Goal: Task Accomplishment & Management: Use online tool/utility

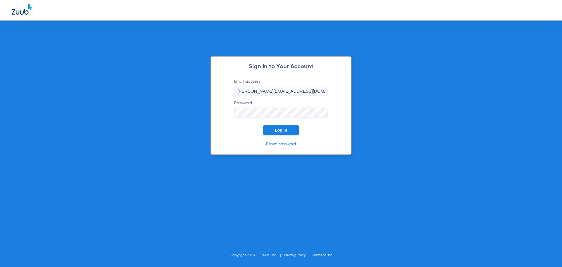
click at [295, 133] on button "Log In" at bounding box center [281, 130] width 36 height 11
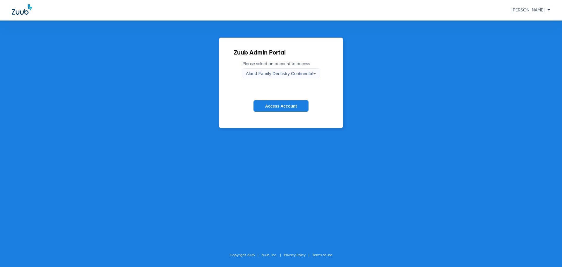
click at [261, 75] on span "Aland Family Dentistry Continental" at bounding box center [279, 73] width 67 height 5
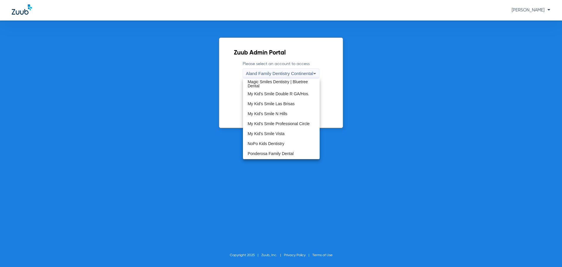
scroll to position [178, 0]
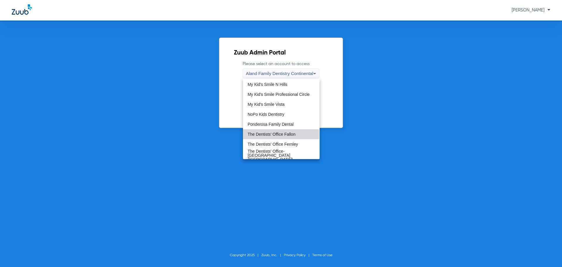
click at [281, 133] on span "The Dentists' Office Fallon" at bounding box center [272, 134] width 48 height 4
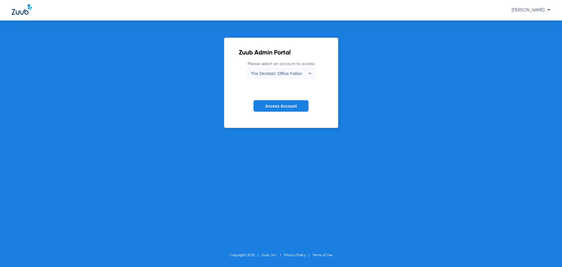
click at [281, 106] on span "Access Account" at bounding box center [281, 106] width 32 height 5
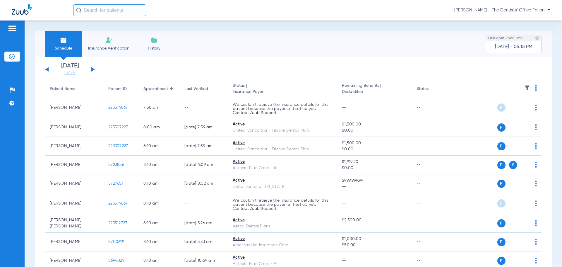
click at [92, 70] on button at bounding box center [93, 69] width 4 height 4
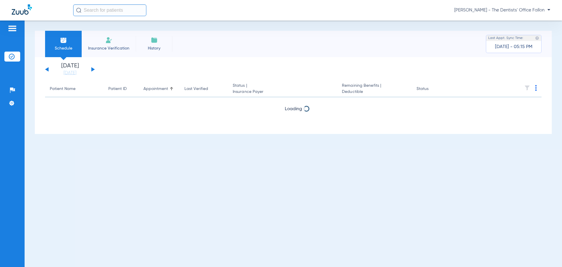
click at [92, 70] on button at bounding box center [93, 69] width 4 height 4
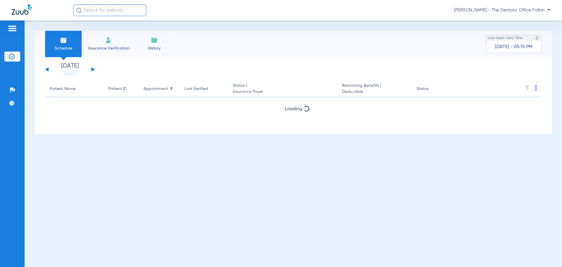
click at [92, 70] on button at bounding box center [93, 69] width 4 height 4
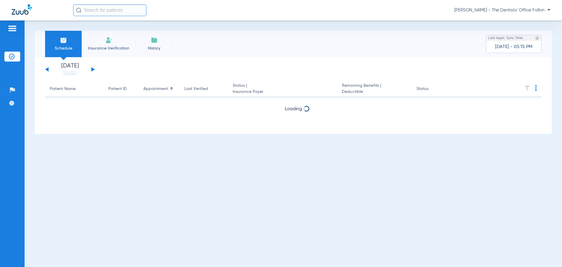
click at [92, 70] on button at bounding box center [93, 69] width 4 height 4
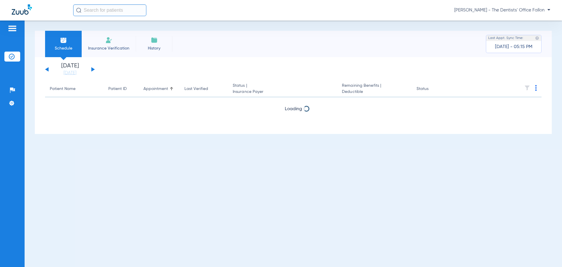
click at [92, 70] on button at bounding box center [93, 69] width 4 height 4
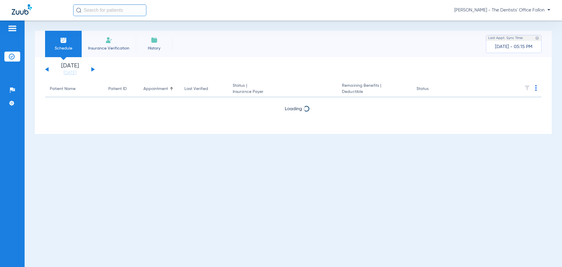
click at [92, 70] on button at bounding box center [93, 69] width 4 height 4
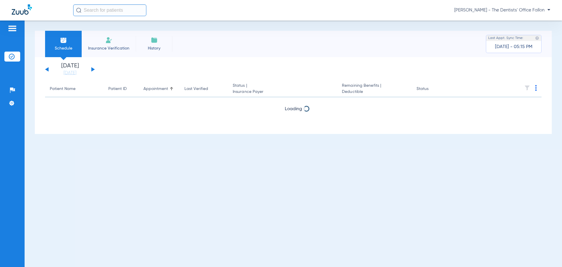
click at [92, 70] on button at bounding box center [93, 69] width 4 height 4
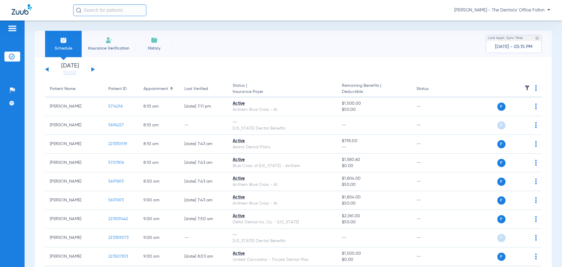
click at [92, 70] on button at bounding box center [93, 69] width 4 height 4
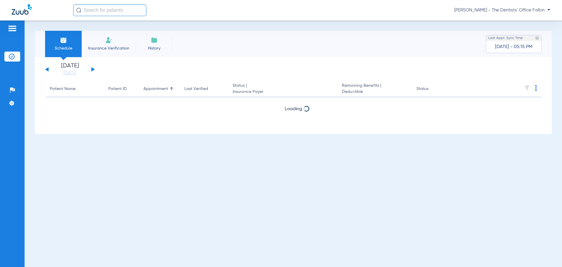
click at [92, 70] on button at bounding box center [93, 69] width 4 height 4
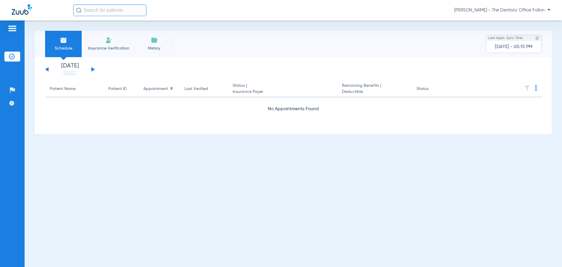
click at [92, 70] on button at bounding box center [93, 69] width 4 height 4
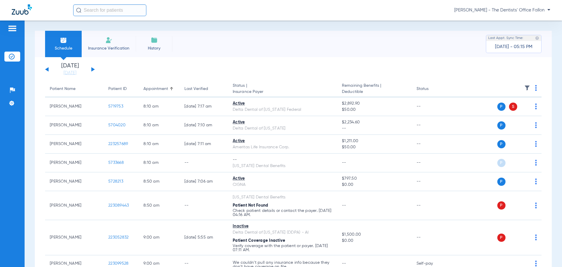
click at [92, 70] on button at bounding box center [93, 69] width 4 height 4
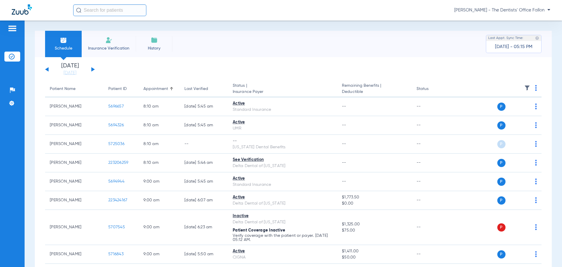
click at [535, 88] on img at bounding box center [536, 88] width 2 height 6
click at [507, 109] on span "Verify All" at bounding box center [509, 111] width 37 height 4
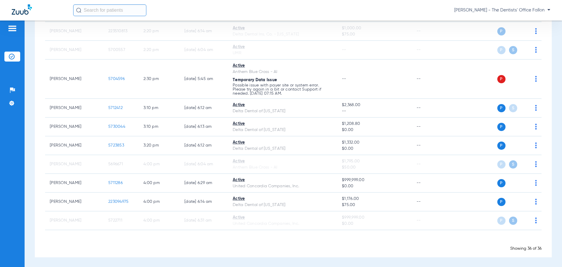
scroll to position [761, 0]
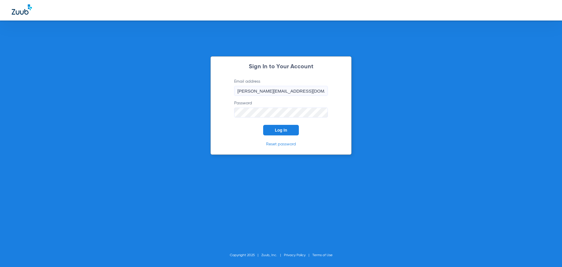
click at [284, 128] on span "Log In" at bounding box center [281, 130] width 12 height 5
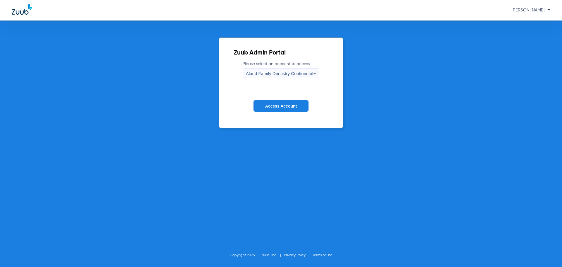
click at [286, 76] on div "Aland Family Dentistry Continental" at bounding box center [279, 73] width 67 height 10
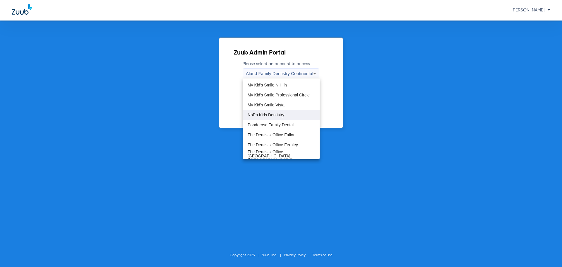
scroll to position [178, 0]
click at [281, 150] on span "The Dentists' Office-Tolas Place (TDO Tolas Place)" at bounding box center [281, 155] width 67 height 12
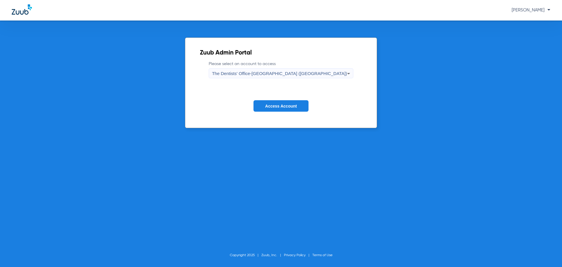
click at [284, 104] on span "Access Account" at bounding box center [281, 106] width 32 height 5
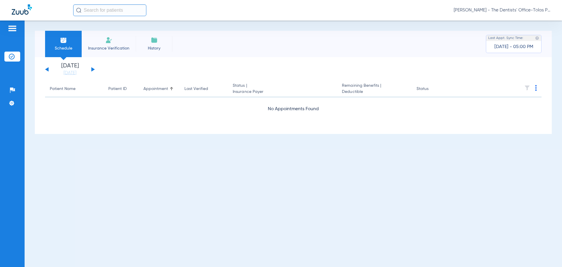
click at [93, 70] on button at bounding box center [93, 69] width 4 height 4
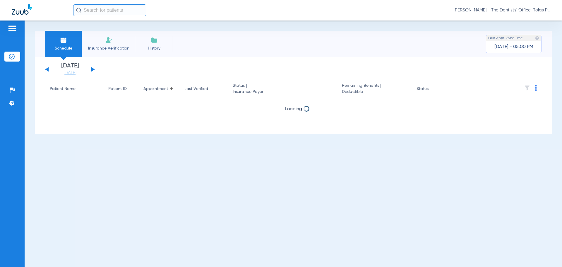
click at [93, 70] on button at bounding box center [93, 69] width 4 height 4
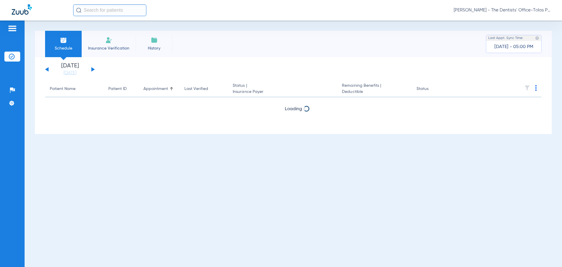
click at [93, 70] on button at bounding box center [93, 69] width 4 height 4
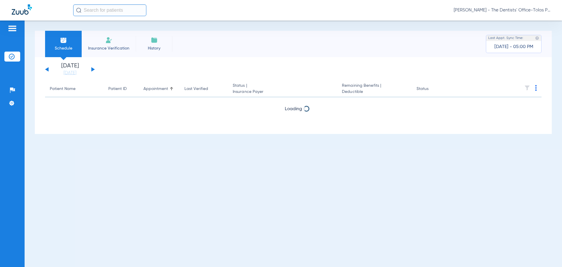
click at [93, 70] on button at bounding box center [93, 69] width 4 height 4
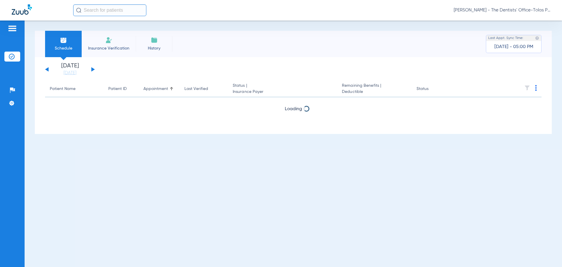
click at [93, 70] on button at bounding box center [93, 69] width 4 height 4
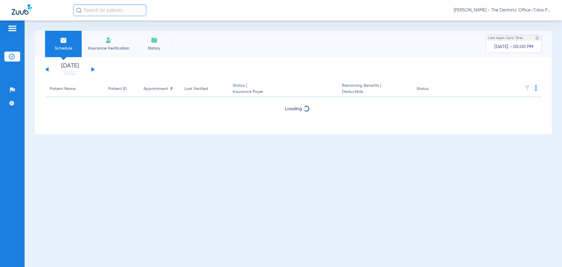
click at [93, 70] on button at bounding box center [93, 69] width 4 height 4
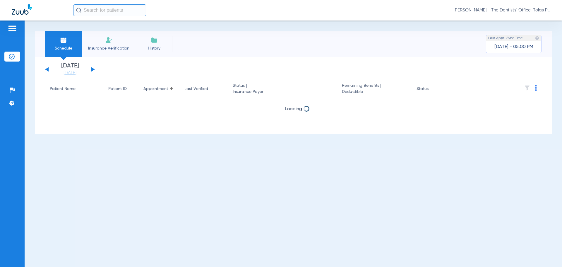
click at [93, 70] on button at bounding box center [93, 69] width 4 height 4
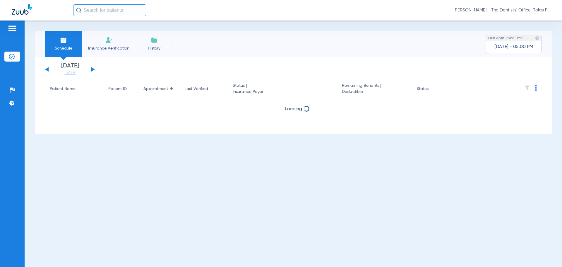
click at [93, 70] on button at bounding box center [93, 69] width 4 height 4
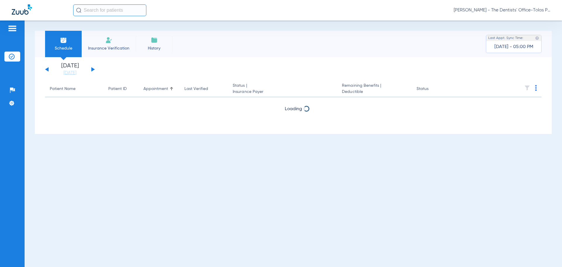
click at [93, 70] on button at bounding box center [93, 69] width 4 height 4
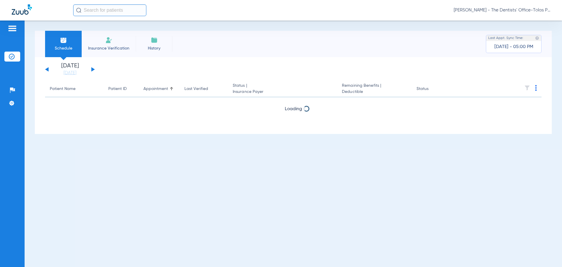
click at [93, 70] on button at bounding box center [93, 69] width 4 height 4
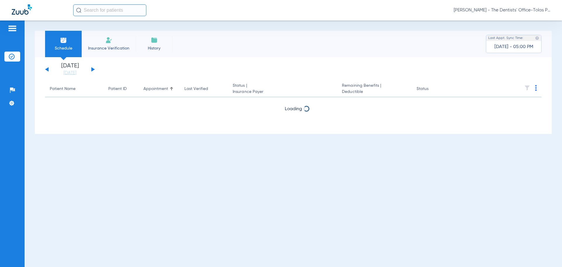
click at [93, 70] on button at bounding box center [93, 69] width 4 height 4
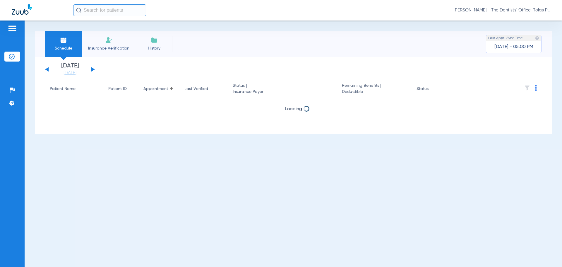
click at [93, 70] on button at bounding box center [93, 69] width 4 height 4
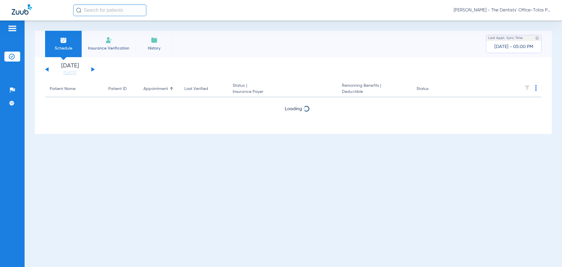
click at [93, 70] on button at bounding box center [93, 69] width 4 height 4
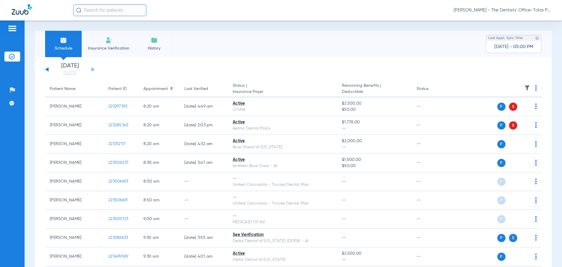
click at [535, 89] on img at bounding box center [536, 88] width 2 height 6
click at [516, 111] on span "Verify All" at bounding box center [509, 111] width 37 height 4
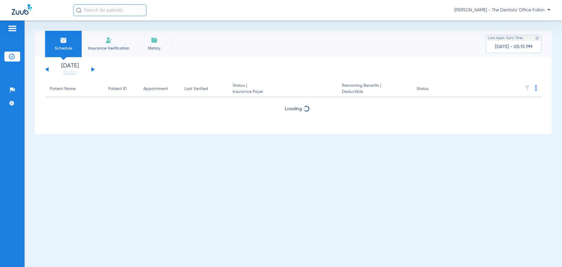
click at [93, 69] on button at bounding box center [93, 69] width 4 height 4
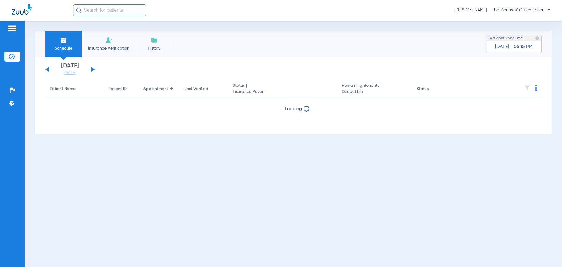
click at [93, 69] on button at bounding box center [93, 69] width 4 height 4
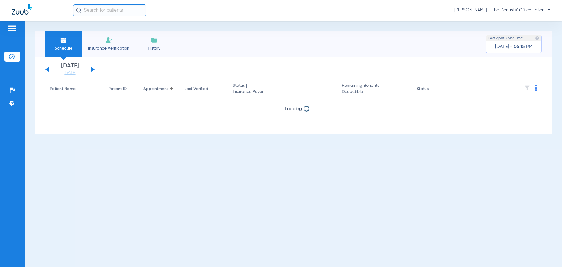
click at [93, 69] on button at bounding box center [93, 69] width 4 height 4
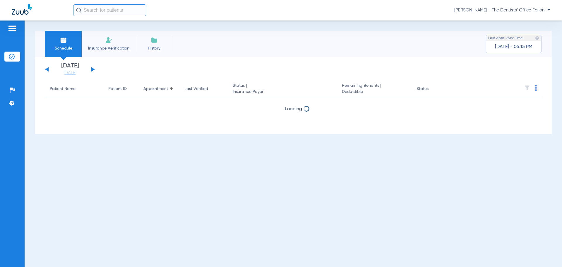
click at [93, 69] on button at bounding box center [93, 69] width 4 height 4
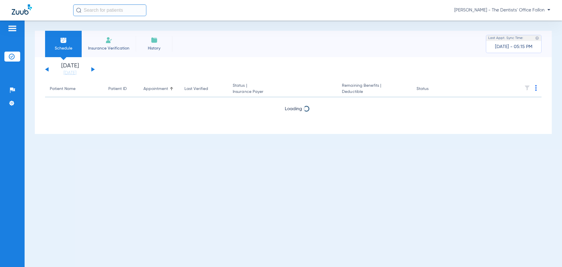
click at [93, 69] on button at bounding box center [93, 69] width 4 height 4
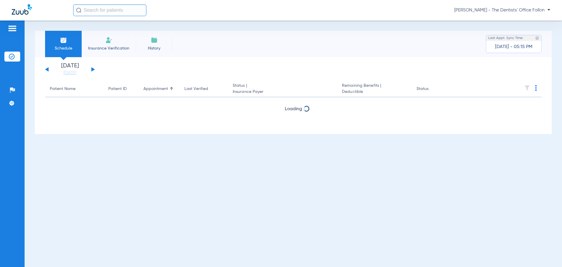
click at [93, 69] on button at bounding box center [93, 69] width 4 height 4
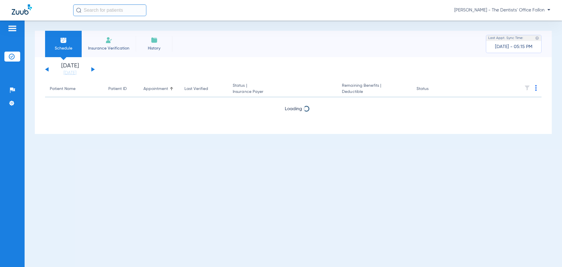
click at [93, 69] on button at bounding box center [93, 69] width 4 height 4
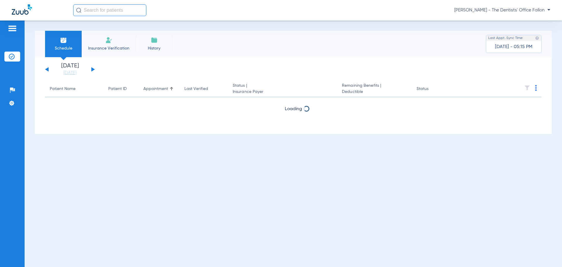
click at [93, 69] on button at bounding box center [93, 69] width 4 height 4
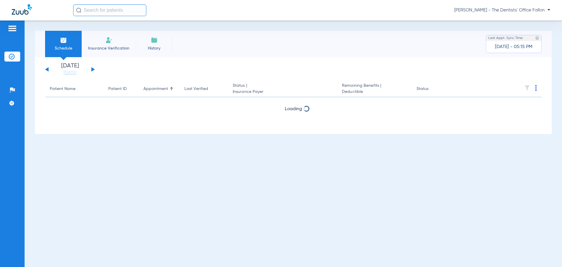
click at [93, 69] on button at bounding box center [93, 69] width 4 height 4
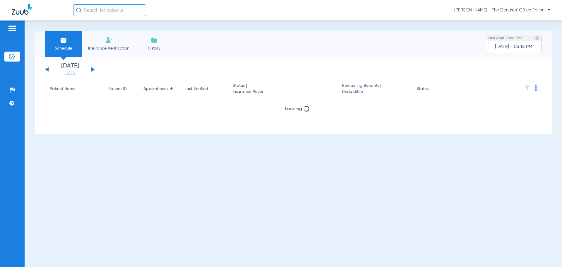
click at [93, 69] on button at bounding box center [93, 69] width 4 height 4
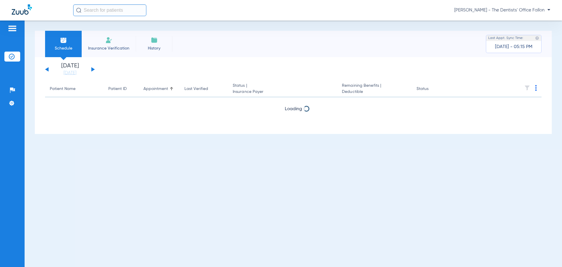
click at [93, 69] on button at bounding box center [93, 69] width 4 height 4
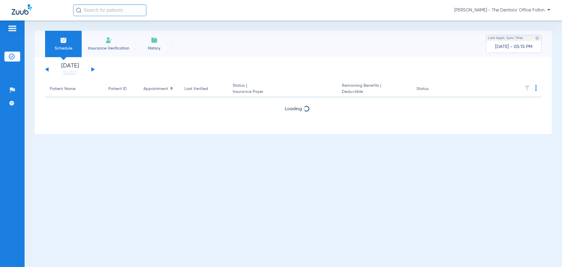
click at [93, 69] on button at bounding box center [93, 69] width 4 height 4
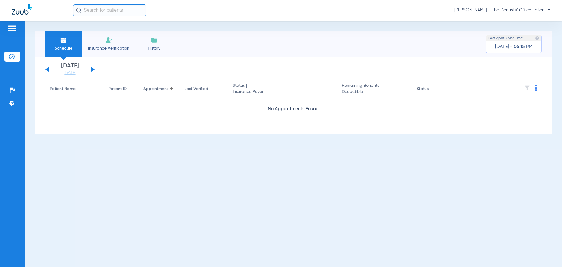
click at [93, 69] on button at bounding box center [93, 69] width 4 height 4
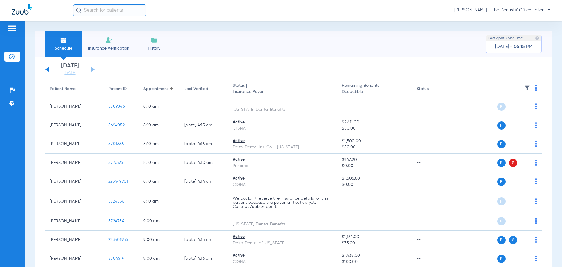
click at [90, 68] on div "Sunday 06-08-2025 Monday 06-09-2025 Tuesday 06-10-2025 Wednesday 06-11-2025 Thu…" at bounding box center [70, 69] width 50 height 13
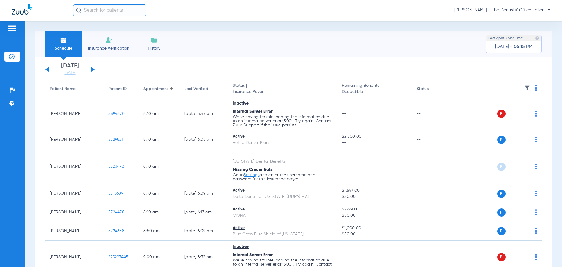
click at [533, 11] on span "[PERSON_NAME] - The Dentists' Office Fallon" at bounding box center [502, 10] width 96 height 6
click at [525, 34] on span "Log out" at bounding box center [528, 32] width 33 height 4
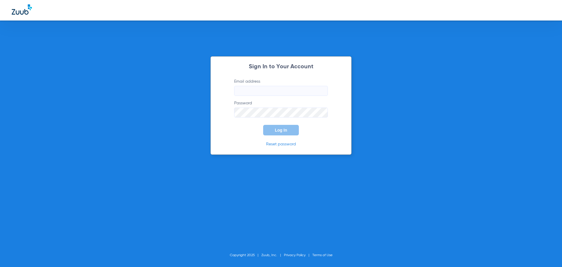
type input "jamie.zari@bluetreedental.com"
click at [281, 130] on span "Log In" at bounding box center [281, 130] width 12 height 5
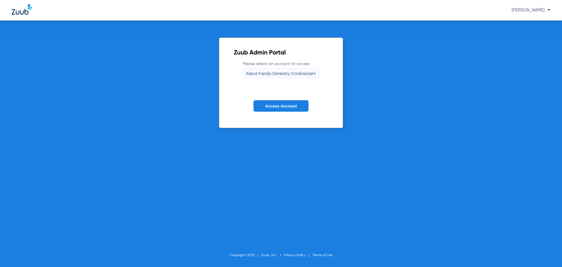
click at [293, 76] on span "Aland Family Dentistry Continental" at bounding box center [279, 73] width 67 height 5
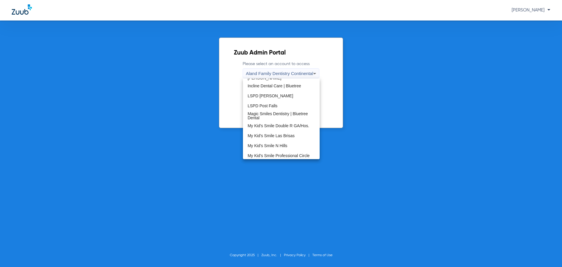
scroll to position [178, 0]
click at [281, 151] on span "The Dentists' Office-Tolas Place (TDO Tolas Place)" at bounding box center [281, 155] width 67 height 12
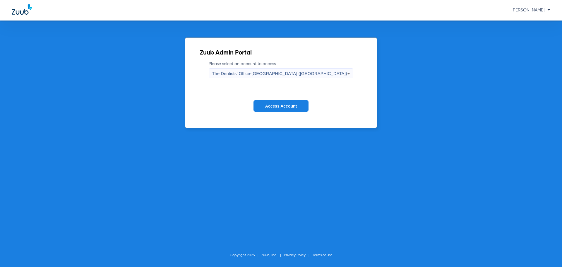
click at [288, 107] on span "Access Account" at bounding box center [281, 106] width 32 height 5
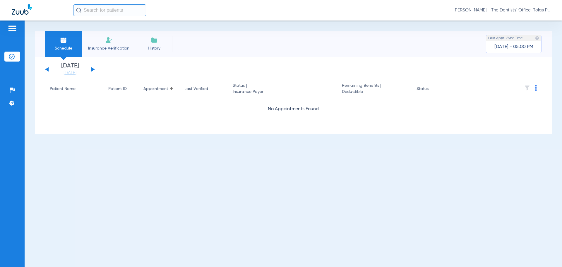
click at [93, 69] on button at bounding box center [93, 69] width 4 height 4
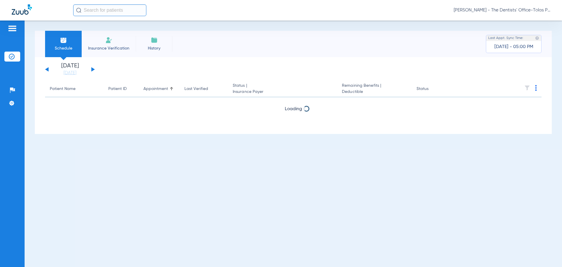
click at [93, 69] on button at bounding box center [93, 69] width 4 height 4
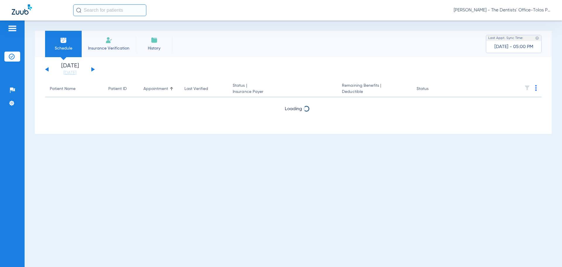
click at [93, 69] on button at bounding box center [93, 69] width 4 height 4
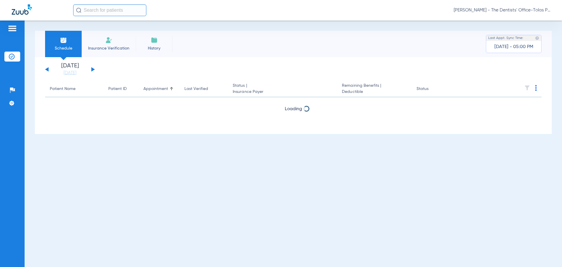
click at [93, 69] on button at bounding box center [93, 69] width 4 height 4
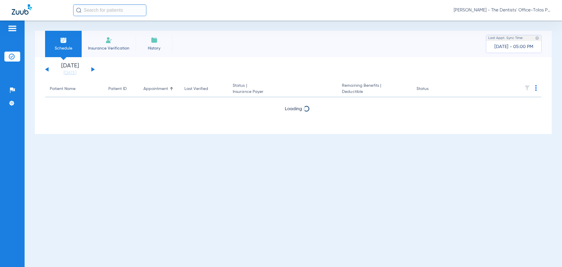
click at [93, 69] on button at bounding box center [93, 69] width 4 height 4
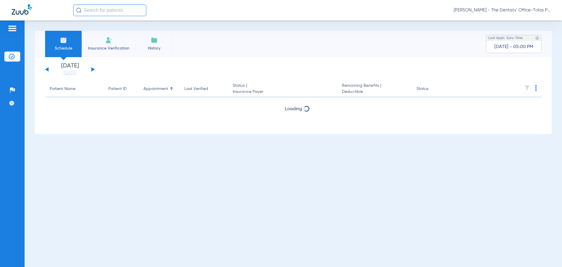
click at [93, 69] on button at bounding box center [93, 69] width 4 height 4
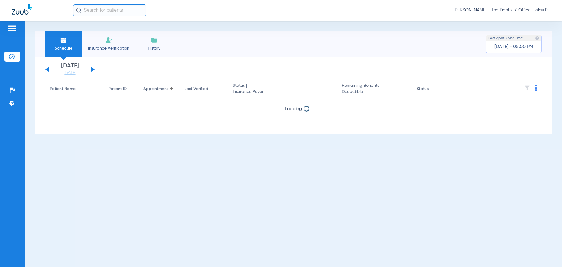
click at [93, 69] on button at bounding box center [93, 69] width 4 height 4
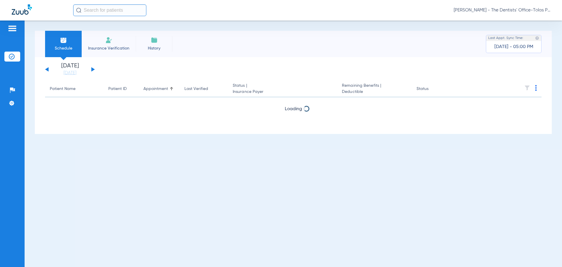
click at [93, 69] on button at bounding box center [93, 69] width 4 height 4
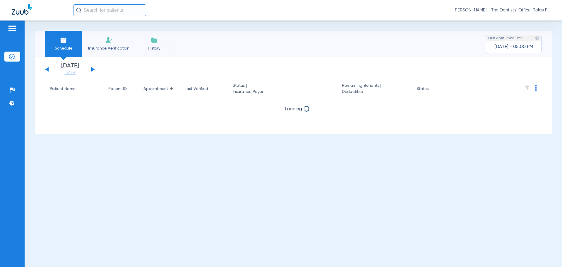
click at [93, 69] on button at bounding box center [93, 69] width 4 height 4
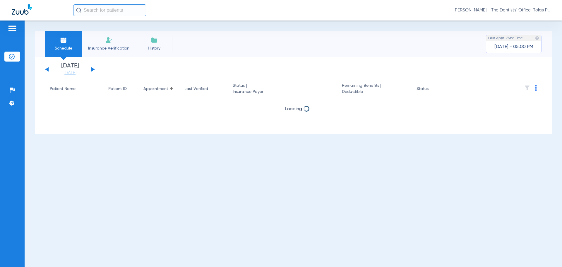
click at [93, 69] on button at bounding box center [93, 69] width 4 height 4
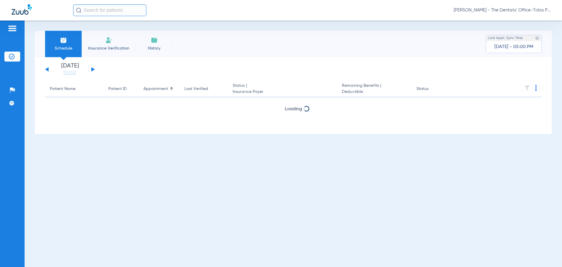
click at [93, 69] on button at bounding box center [93, 69] width 4 height 4
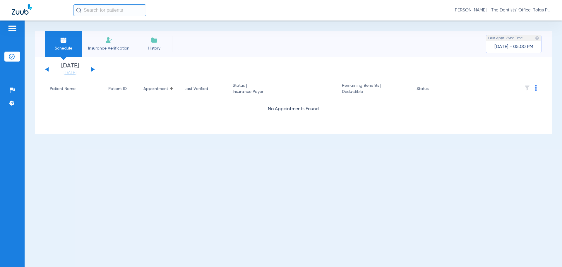
click at [93, 69] on button at bounding box center [93, 69] width 4 height 4
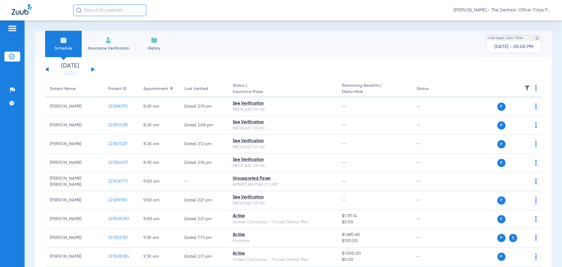
click at [93, 69] on button at bounding box center [93, 69] width 4 height 4
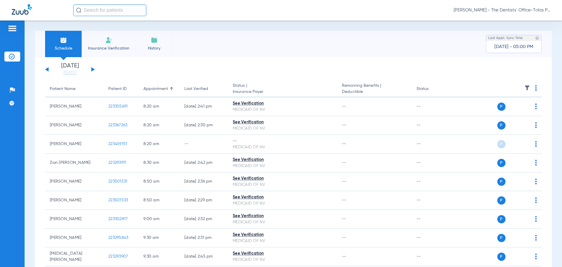
click at [93, 69] on button at bounding box center [93, 69] width 4 height 4
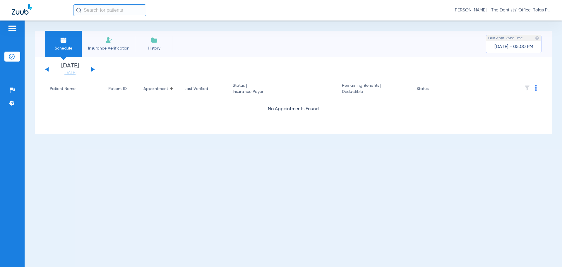
click at [93, 69] on button at bounding box center [93, 69] width 4 height 4
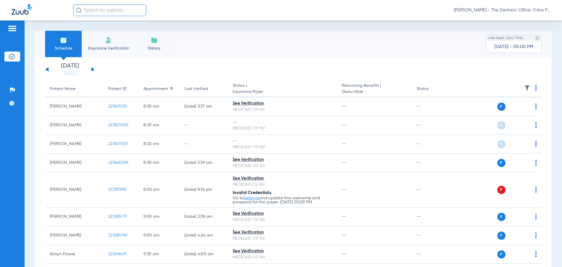
click at [93, 69] on button at bounding box center [93, 69] width 4 height 4
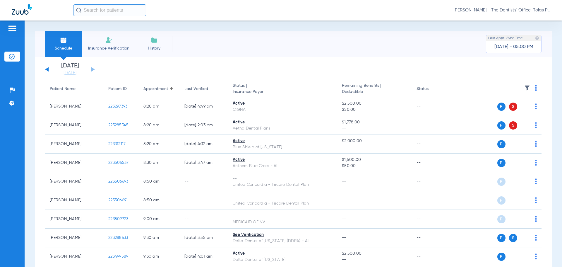
click at [48, 70] on button at bounding box center [47, 69] width 4 height 4
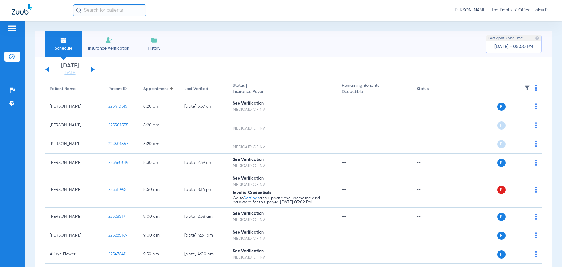
click at [535, 89] on img at bounding box center [536, 88] width 2 height 6
click at [510, 111] on span "Verify All" at bounding box center [509, 111] width 37 height 4
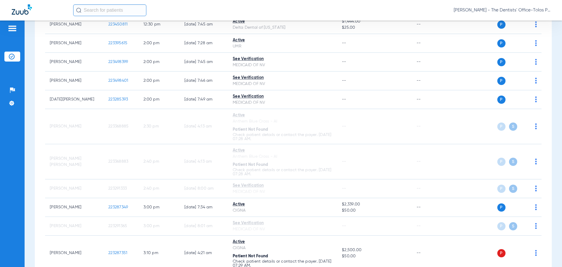
scroll to position [585, 0]
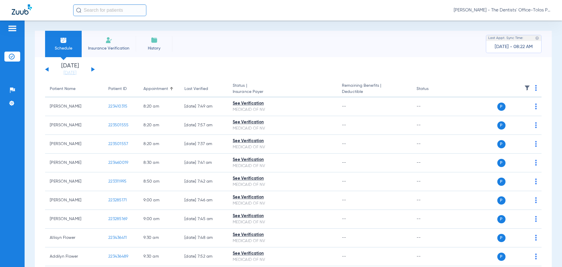
click at [515, 10] on span "[PERSON_NAME] - The Dentists' Office-Tolas Place ([GEOGRAPHIC_DATA])" at bounding box center [502, 10] width 97 height 6
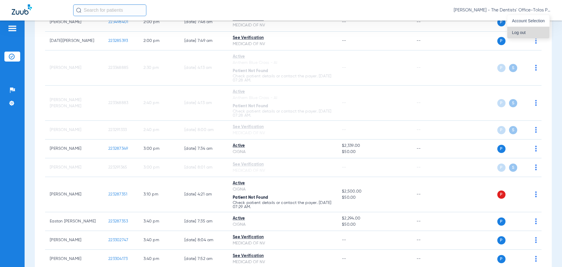
click at [515, 30] on span "Log out" at bounding box center [528, 32] width 33 height 4
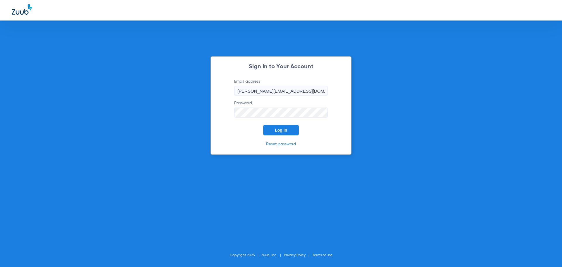
click at [284, 128] on span "Log In" at bounding box center [281, 130] width 12 height 5
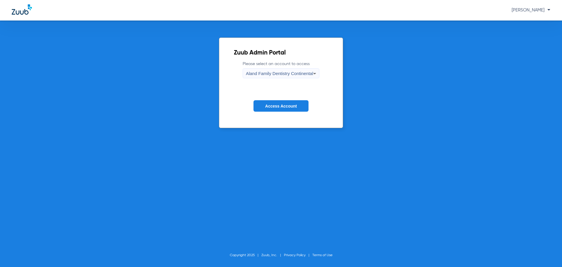
click at [273, 76] on div "Aland Family Dentistry Continental" at bounding box center [279, 73] width 67 height 10
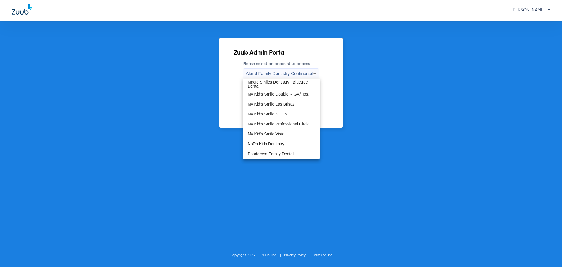
scroll to position [178, 0]
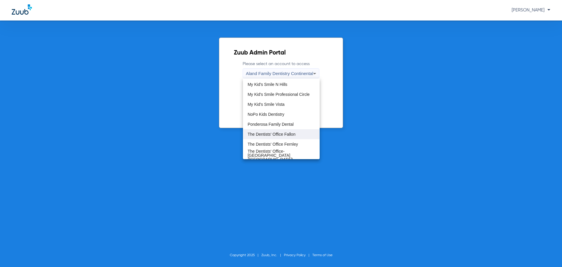
click at [284, 136] on span "The Dentists' Office Fallon" at bounding box center [272, 134] width 48 height 4
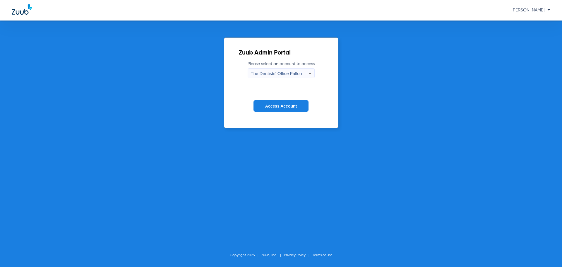
click at [293, 109] on button "Access Account" at bounding box center [280, 105] width 55 height 11
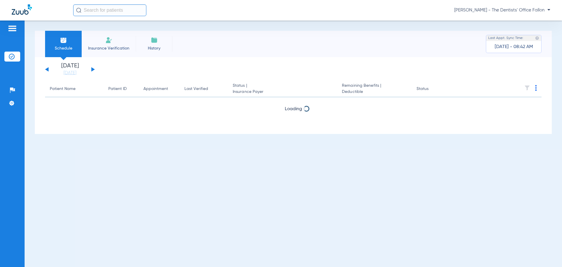
click at [93, 69] on button at bounding box center [93, 69] width 4 height 4
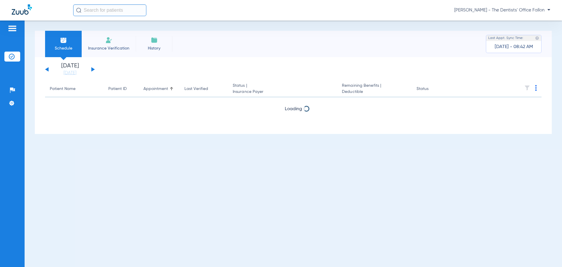
click at [93, 69] on button at bounding box center [93, 69] width 4 height 4
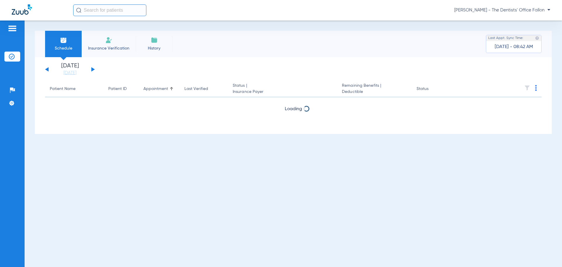
click at [93, 69] on button at bounding box center [93, 69] width 4 height 4
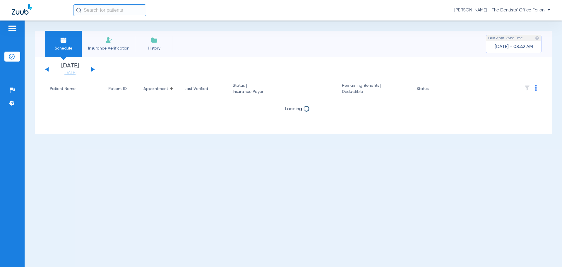
click at [93, 69] on button at bounding box center [93, 69] width 4 height 4
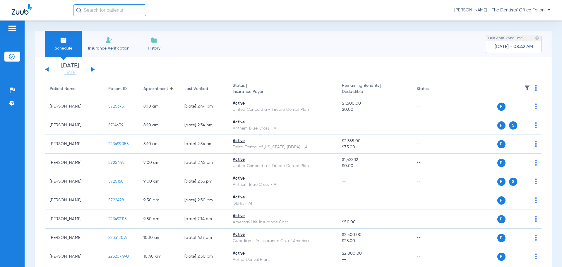
click at [535, 88] on img at bounding box center [536, 88] width 2 height 6
click at [520, 107] on button "Verify All" at bounding box center [509, 111] width 46 height 12
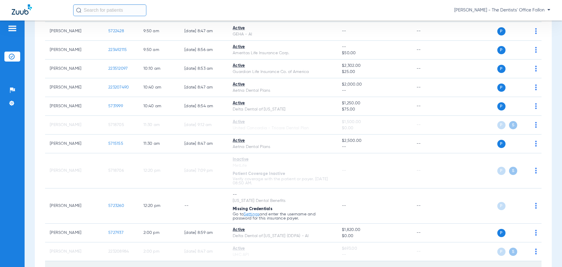
scroll to position [117, 0]
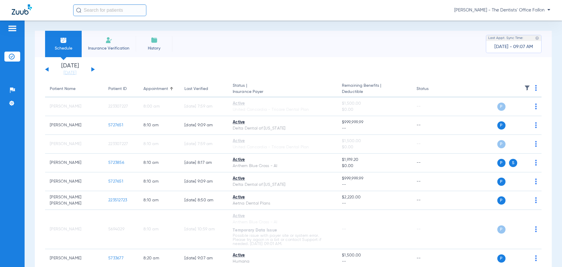
click at [92, 68] on button at bounding box center [93, 69] width 4 height 4
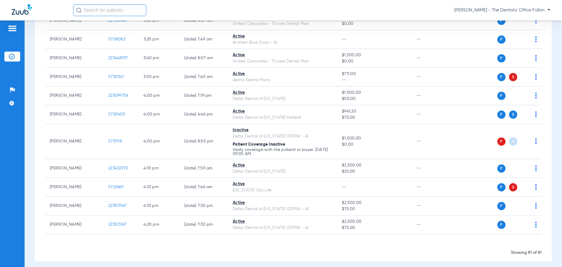
scroll to position [1522, 0]
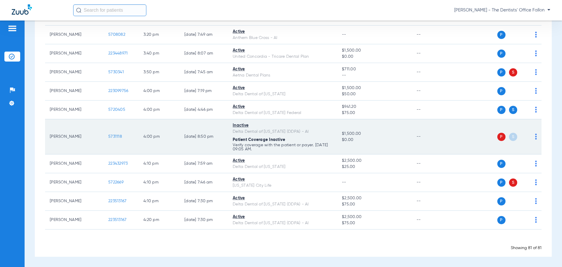
click at [535, 137] on img at bounding box center [536, 136] width 2 height 6
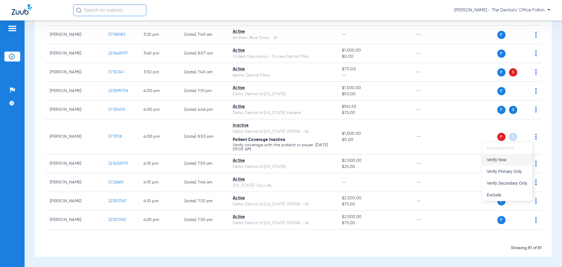
click at [514, 160] on span "Verify Now" at bounding box center [507, 159] width 41 height 4
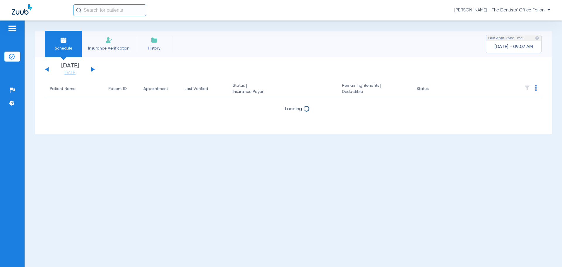
click at [92, 69] on button at bounding box center [93, 69] width 4 height 4
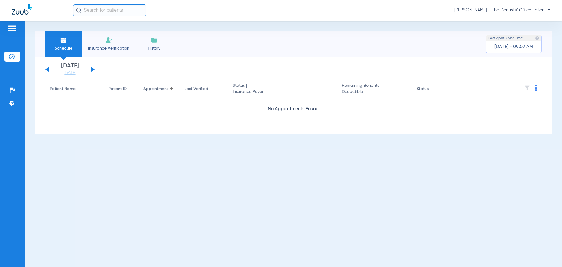
click at [92, 69] on button at bounding box center [93, 69] width 4 height 4
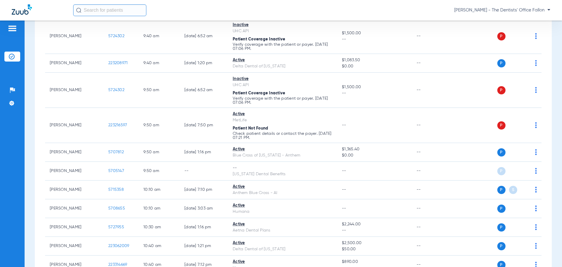
scroll to position [322, 0]
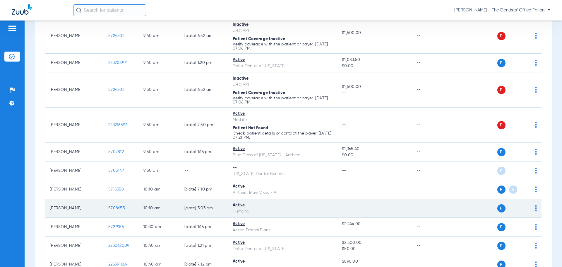
click at [535, 208] on img at bounding box center [536, 208] width 2 height 6
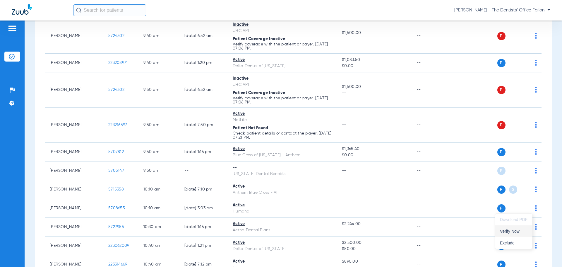
click at [511, 231] on span "Verify Now" at bounding box center [514, 231] width 28 height 4
